Goal: Transaction & Acquisition: Download file/media

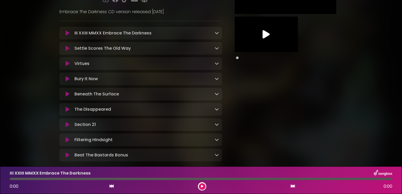
scroll to position [79, 0]
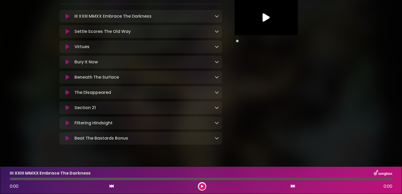
click at [202, 186] on icon at bounding box center [202, 186] width 2 height 3
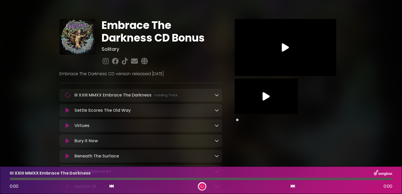
scroll to position [0, 0]
click at [288, 47] on icon at bounding box center [285, 47] width 7 height 9
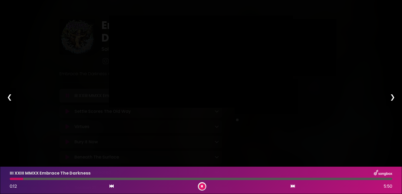
type input "***"
click at [7, 98] on div "❮" at bounding box center [10, 97] width 14 height 18
click at [202, 188] on icon at bounding box center [202, 187] width 4 height 4
click at [202, 184] on button at bounding box center [202, 186] width 7 height 7
click at [203, 187] on icon at bounding box center [202, 187] width 4 height 4
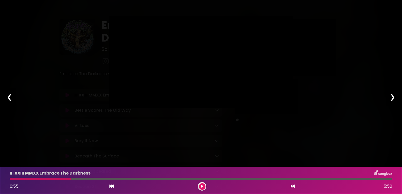
type input "*****"
click at [389, 18] on div "Pause Play % buffered 00:00 01:39 02:08 Exit fullscreen Enter fullscreen Play ❮…" at bounding box center [201, 97] width 402 height 194
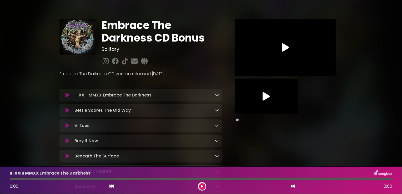
click at [265, 96] on icon at bounding box center [266, 96] width 7 height 9
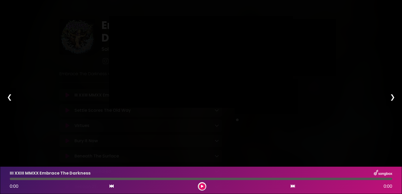
type input "*****"
click at [382, 22] on div "Pause Play % buffered 02:06 00:13 02:08 Exit fullscreen Enter fullscreen Play ❮…" at bounding box center [201, 97] width 402 height 194
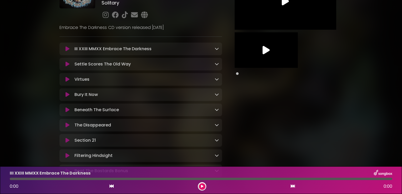
scroll to position [40, 0]
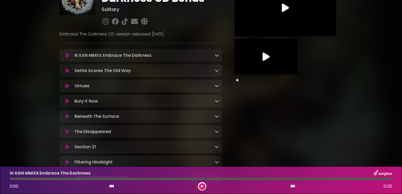
click at [216, 54] on icon at bounding box center [217, 55] width 4 height 4
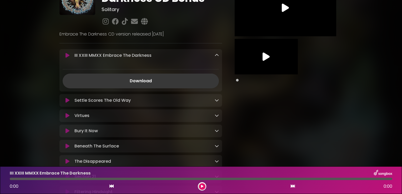
click at [144, 82] on link "Download" at bounding box center [141, 81] width 156 height 15
click at [216, 56] on icon at bounding box center [217, 55] width 4 height 4
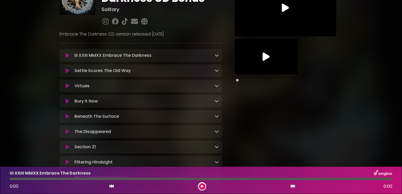
click at [216, 72] on icon at bounding box center [217, 70] width 4 height 4
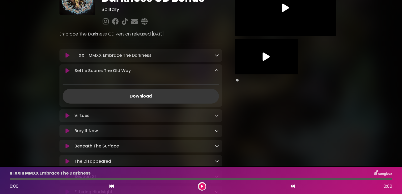
click at [153, 96] on link "Download" at bounding box center [141, 96] width 156 height 15
click at [218, 70] on icon at bounding box center [217, 70] width 4 height 4
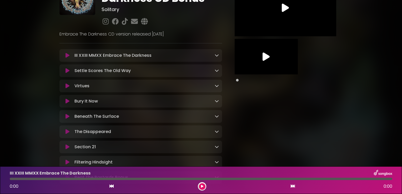
click at [217, 88] on icon at bounding box center [217, 86] width 4 height 4
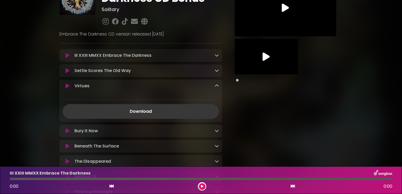
click at [180, 111] on link "Download" at bounding box center [141, 111] width 156 height 15
click at [216, 85] on icon at bounding box center [217, 86] width 4 height 4
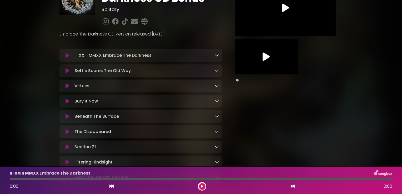
click at [218, 103] on icon at bounding box center [217, 101] width 4 height 4
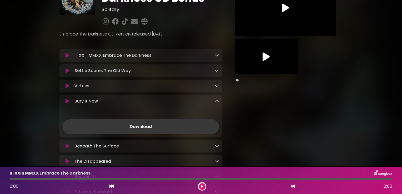
click at [203, 126] on link "Download" at bounding box center [141, 126] width 156 height 15
click at [217, 100] on icon at bounding box center [217, 101] width 4 height 4
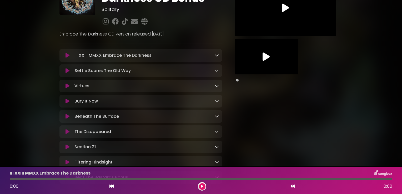
click at [219, 117] on icon at bounding box center [217, 116] width 4 height 4
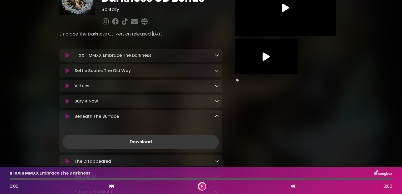
click at [184, 141] on link "Download" at bounding box center [141, 142] width 156 height 15
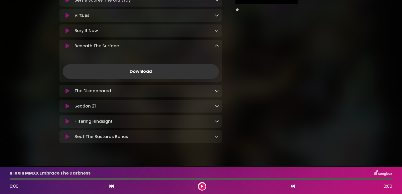
scroll to position [119, 0]
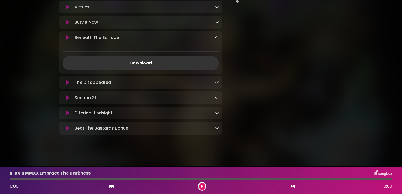
click at [216, 83] on icon at bounding box center [217, 82] width 4 height 4
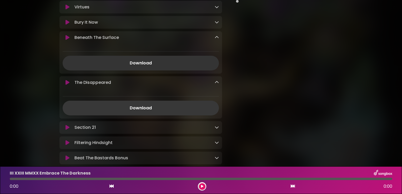
click at [183, 108] on link "Download" at bounding box center [141, 108] width 156 height 15
click at [218, 38] on icon at bounding box center [217, 37] width 4 height 4
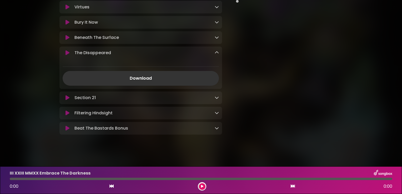
click at [218, 51] on div at bounding box center [217, 53] width 4 height 6
click at [218, 99] on icon at bounding box center [217, 98] width 4 height 4
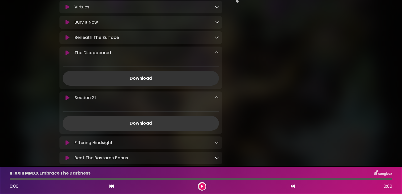
click at [146, 127] on link "Download" at bounding box center [141, 123] width 156 height 15
click at [215, 53] on icon at bounding box center [217, 53] width 4 height 4
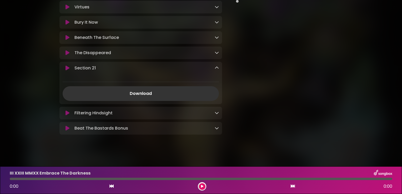
click at [217, 115] on icon at bounding box center [217, 113] width 4 height 4
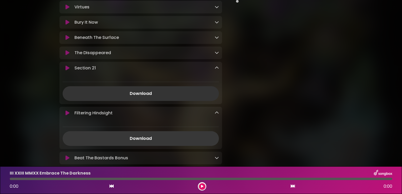
click at [149, 143] on link "Download" at bounding box center [141, 138] width 156 height 15
click at [215, 160] on icon at bounding box center [217, 158] width 4 height 4
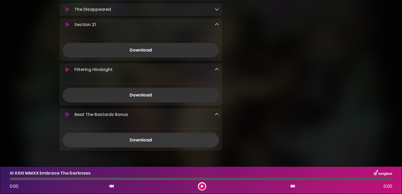
scroll to position [171, 0]
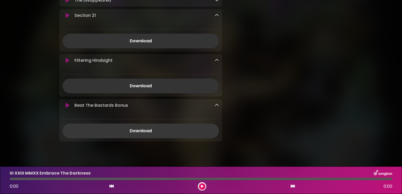
click at [159, 130] on link "Download" at bounding box center [141, 131] width 156 height 15
click at [217, 15] on icon at bounding box center [217, 15] width 4 height 4
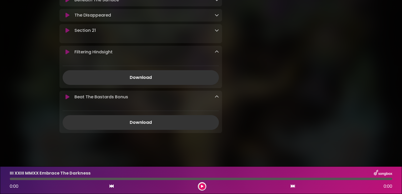
scroll to position [152, 0]
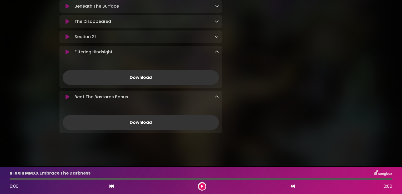
click at [217, 52] on icon at bounding box center [217, 52] width 4 height 4
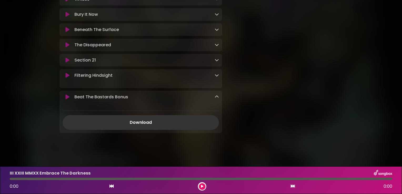
scroll to position [122, 0]
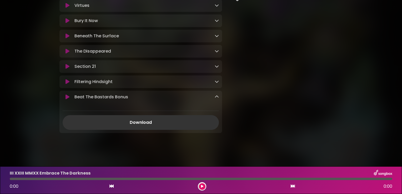
click at [216, 98] on icon at bounding box center [217, 97] width 4 height 4
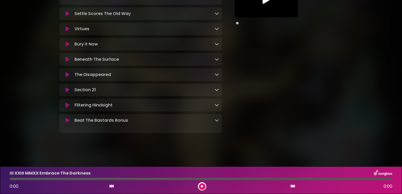
scroll to position [92, 0]
